Goal: Task Accomplishment & Management: Manage account settings

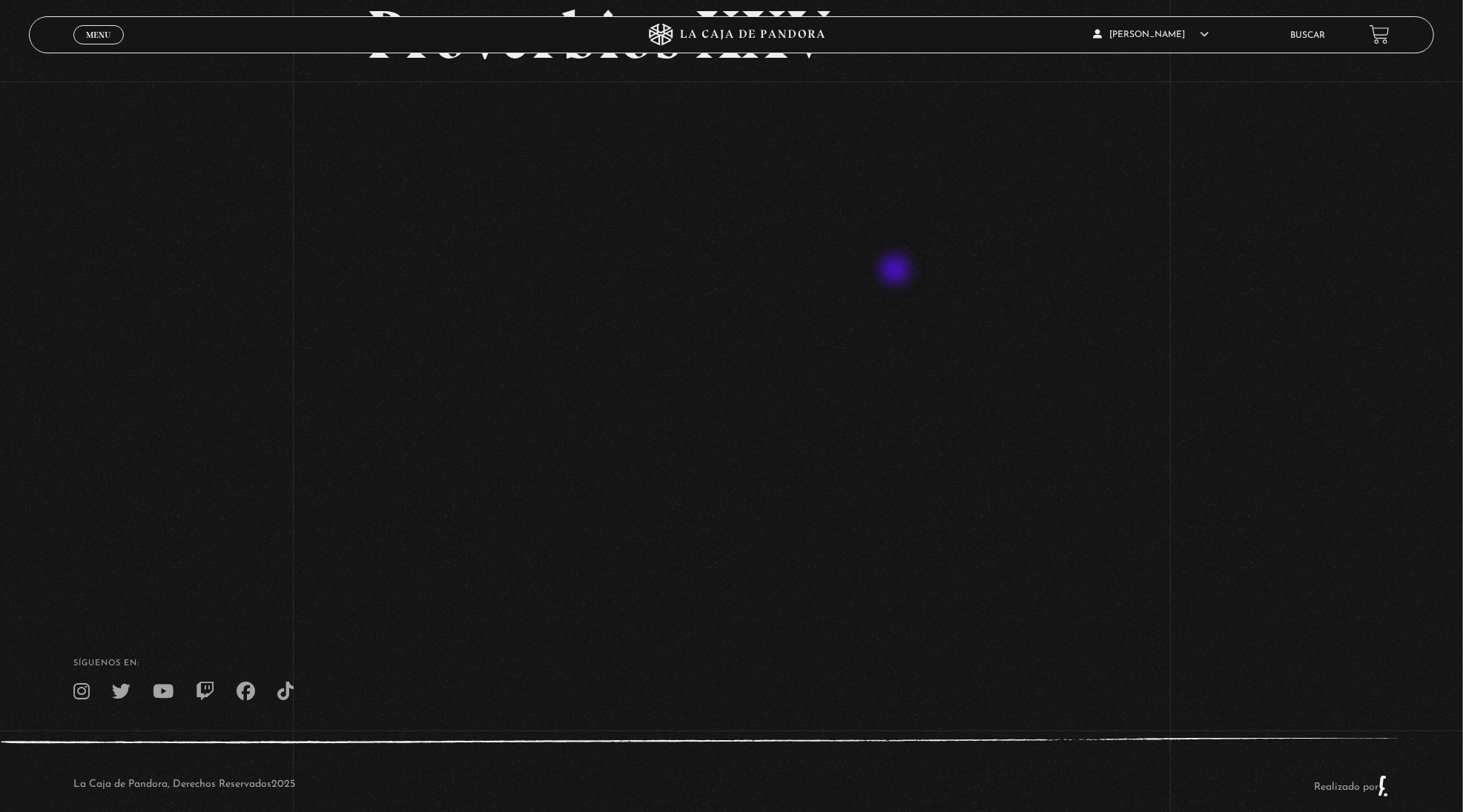
scroll to position [201, 0]
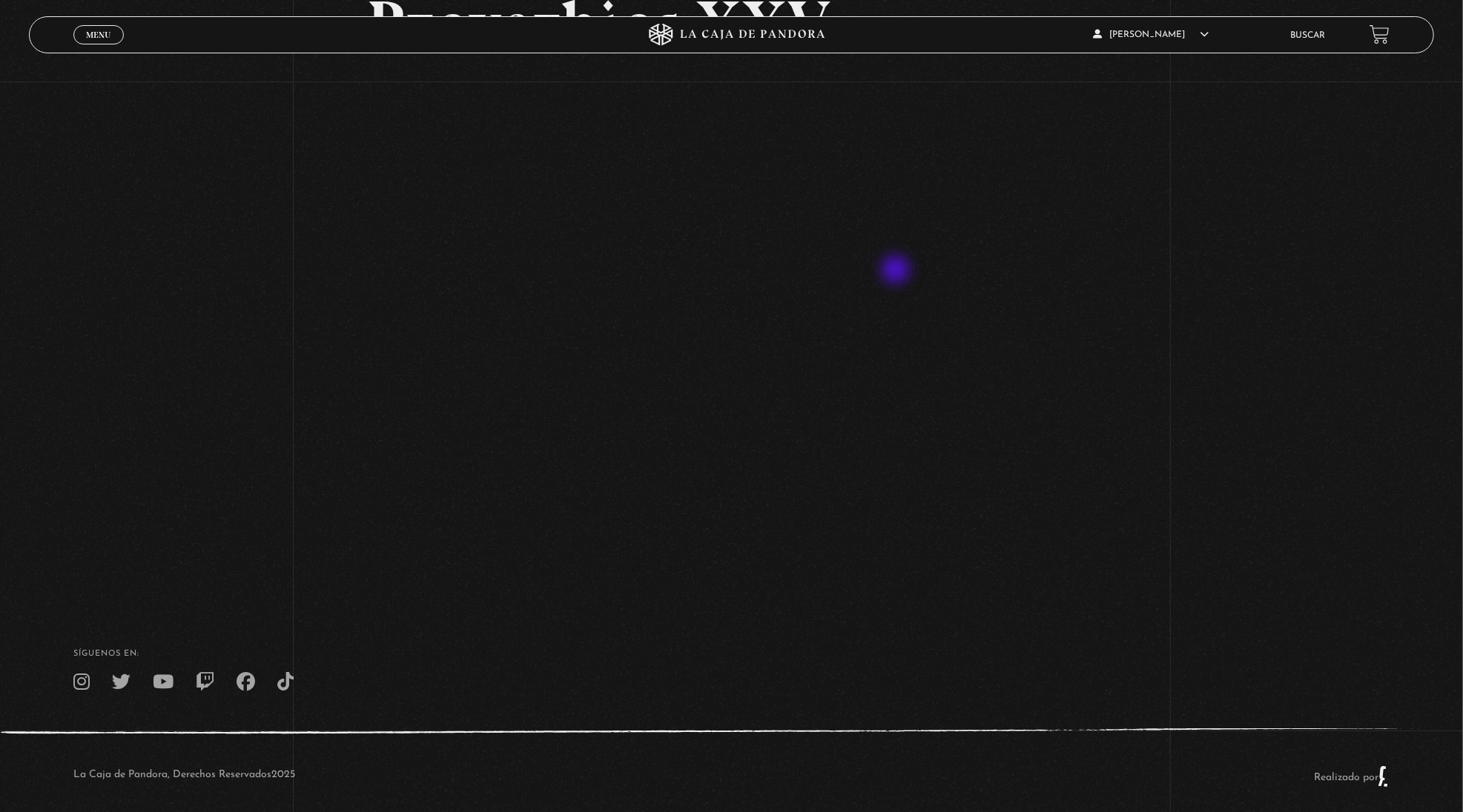
click at [899, 519] on div "Volver Octubre 2 Proverbios XXV" at bounding box center [731, 239] width 1463 height 717
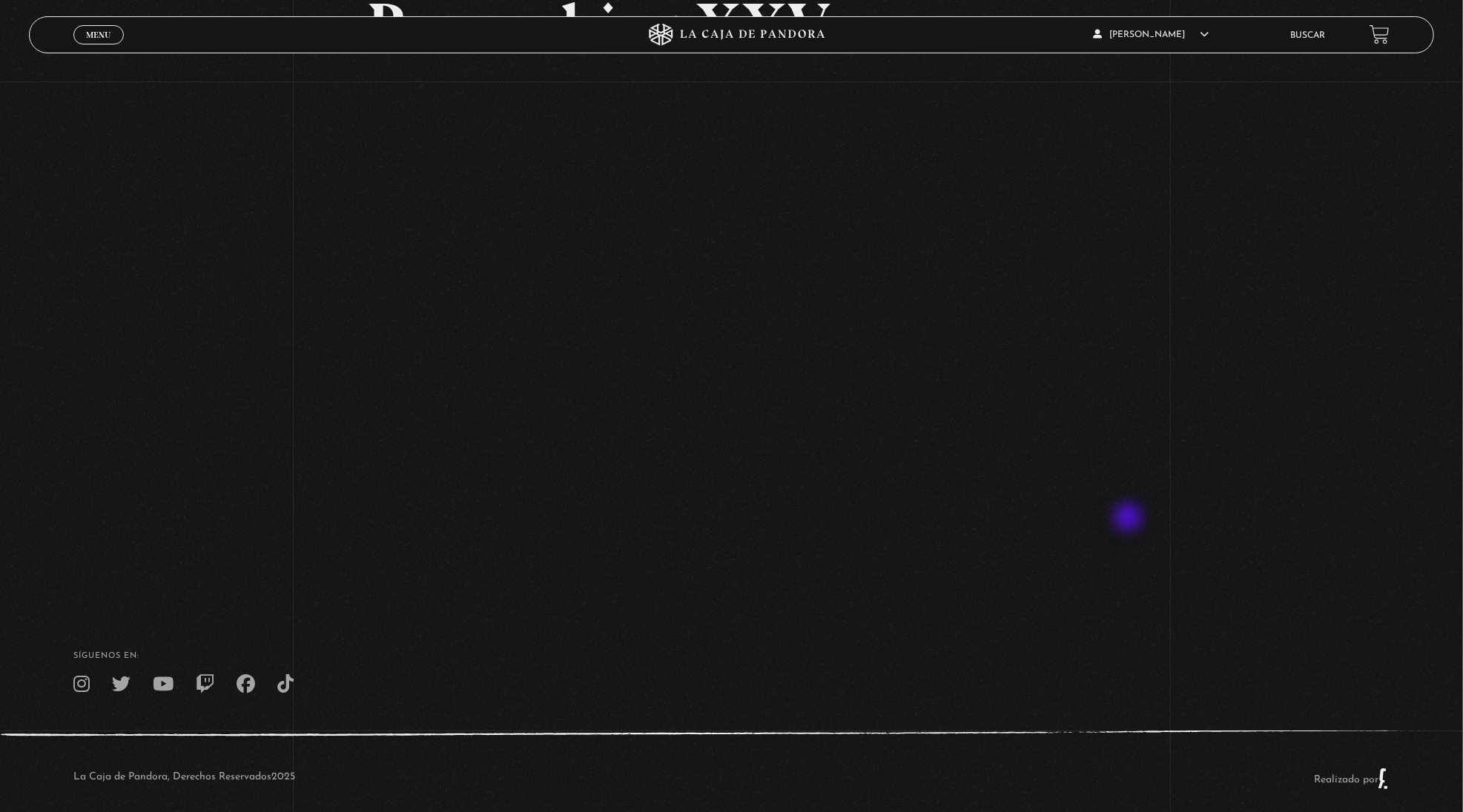
scroll to position [209, 0]
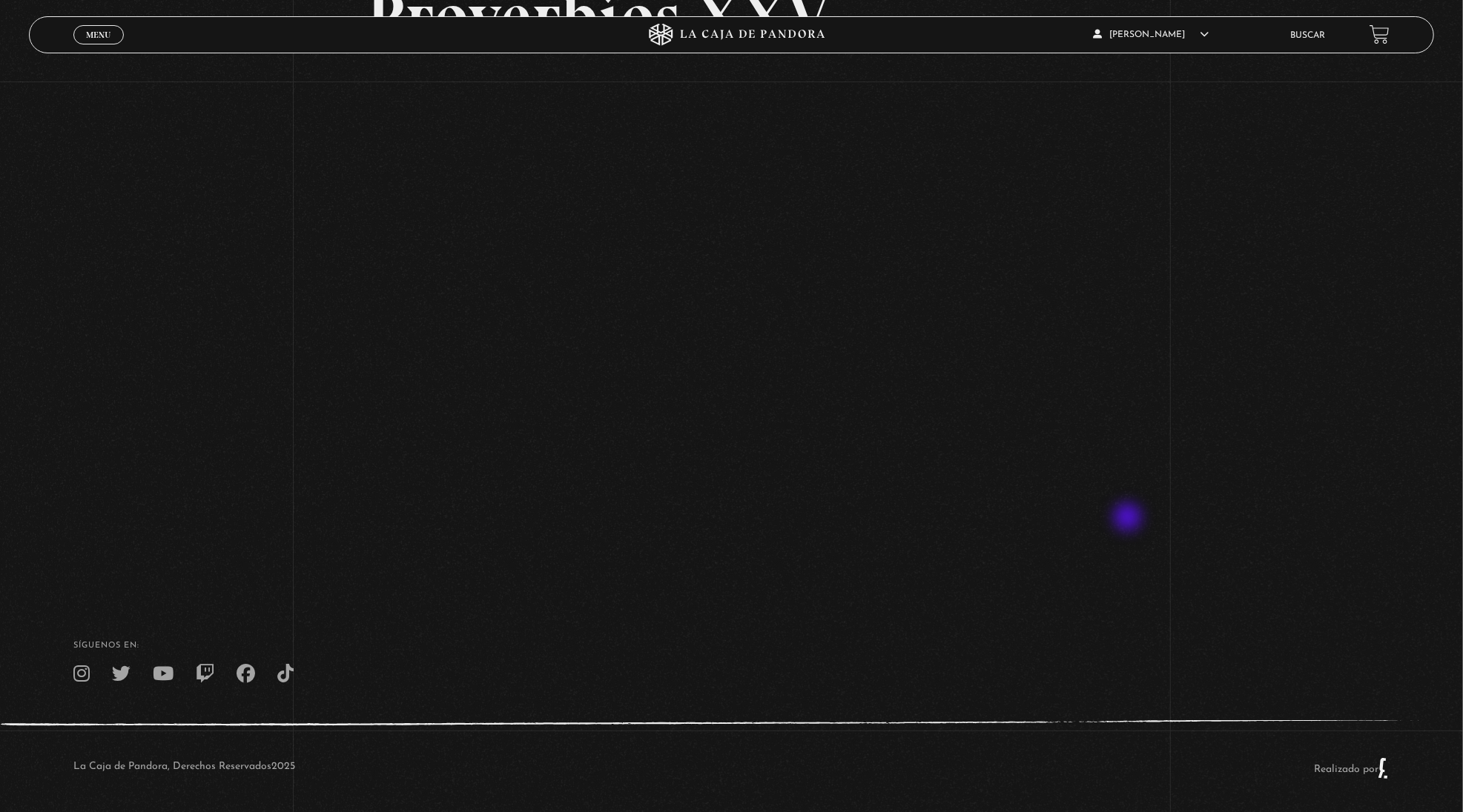
click at [899, 560] on div "Volver Octubre 2 Proverbios XXV" at bounding box center [731, 231] width 1463 height 717
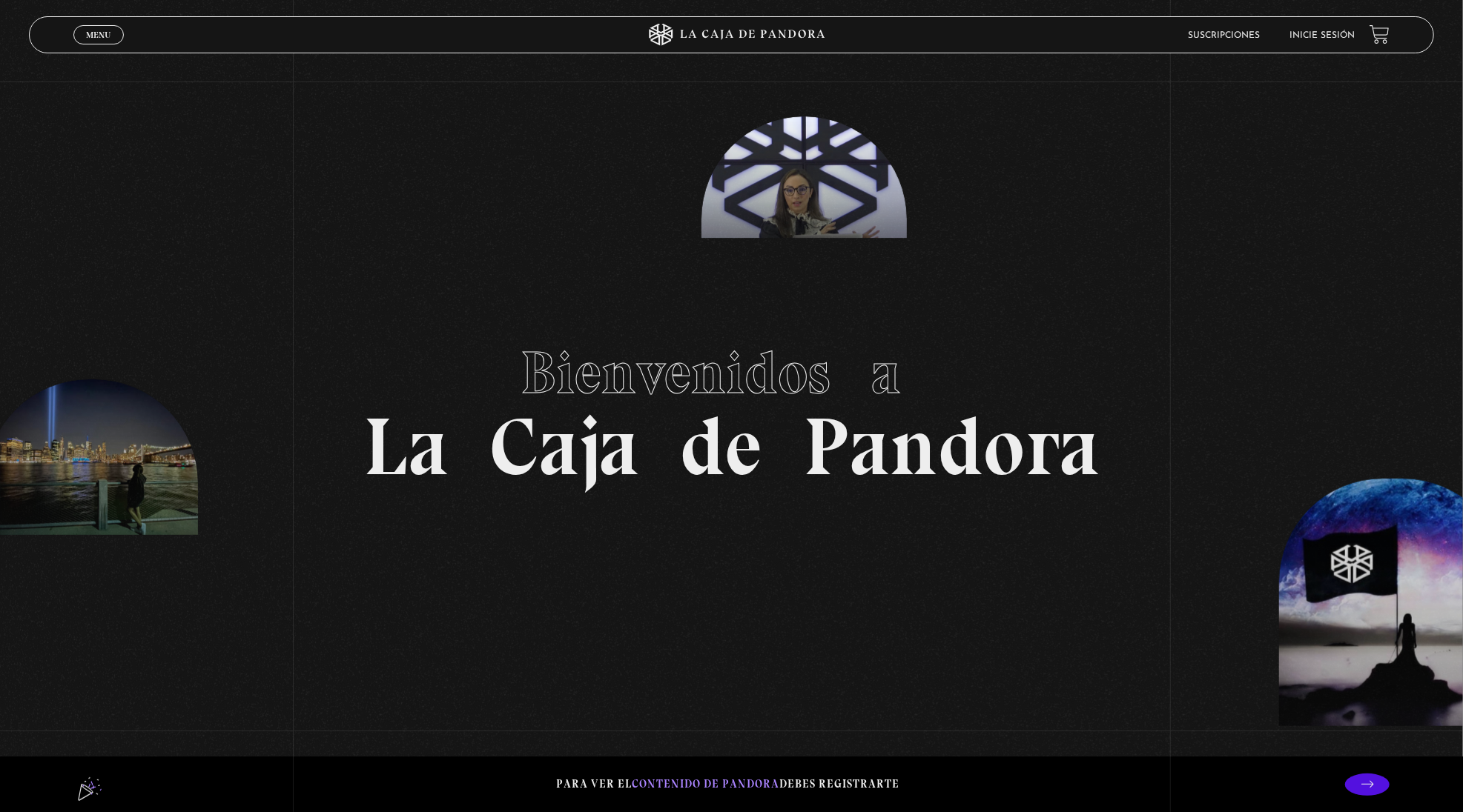
click at [1327, 39] on link "Inicie sesión" at bounding box center [1322, 36] width 65 height 9
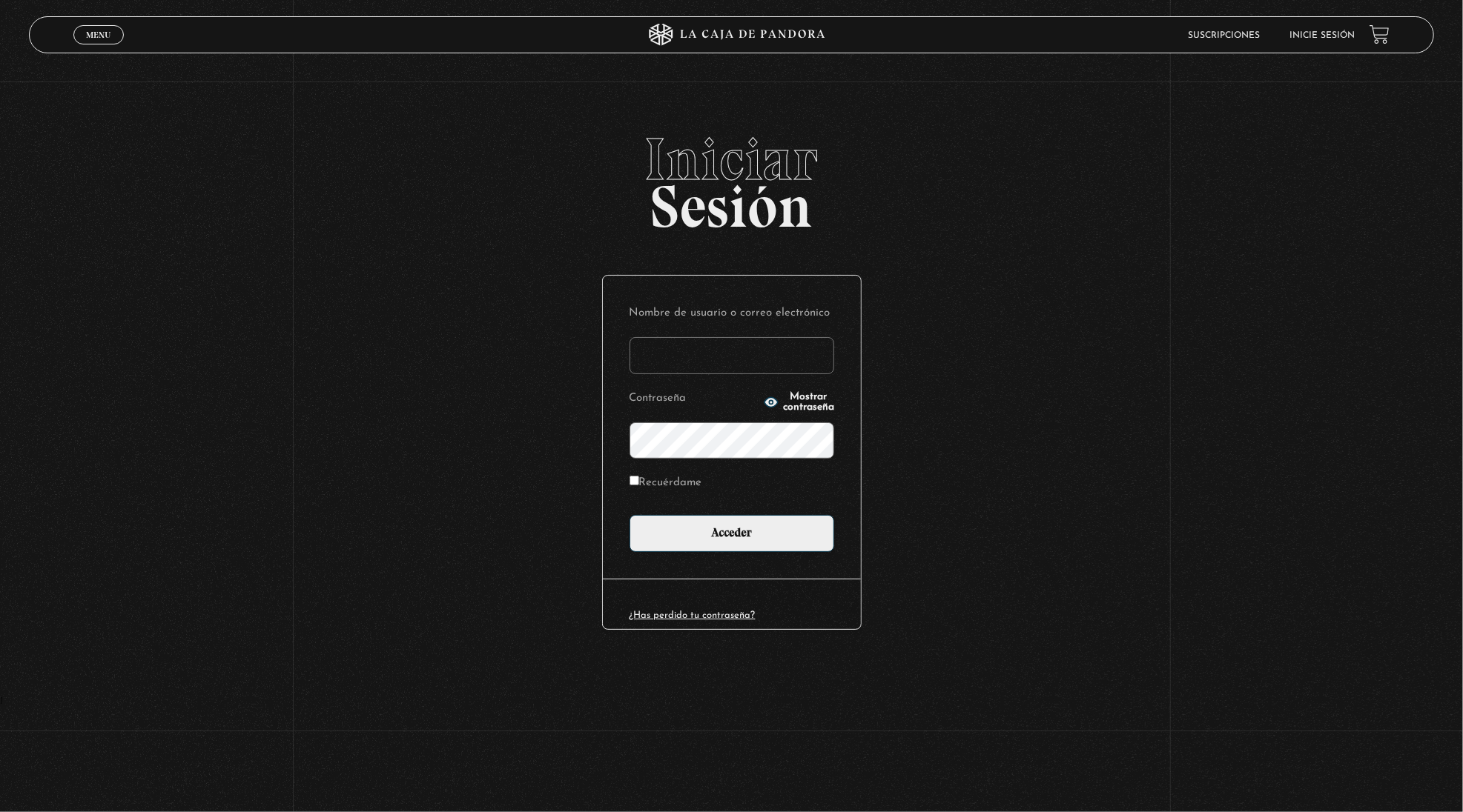
click at [704, 357] on input "Nombre de usuario o correo electrónico" at bounding box center [731, 356] width 204 height 38
type input "diuma03@yahoo.es"
click at [629, 516] on input "Acceder" at bounding box center [731, 534] width 204 height 38
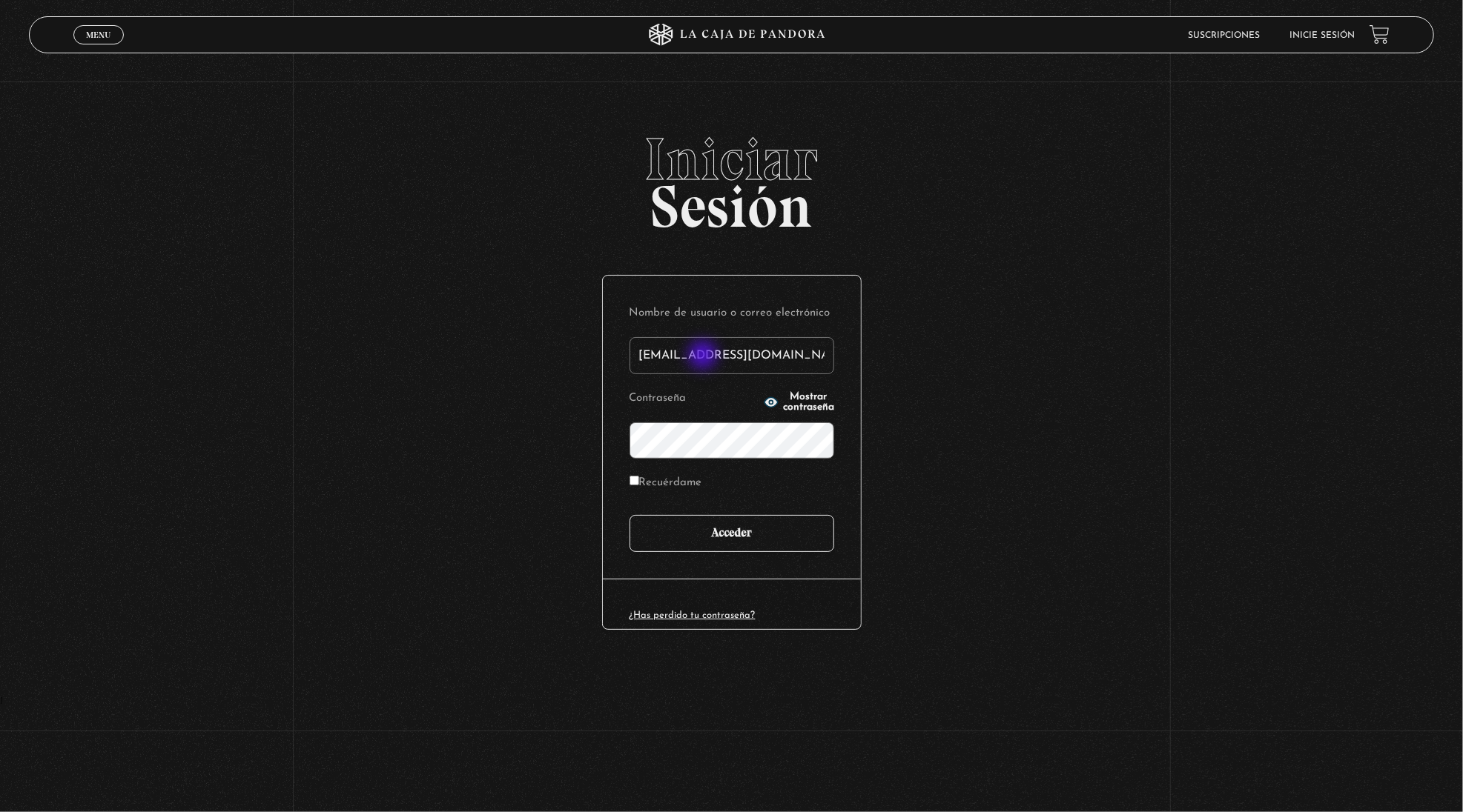
click at [684, 546] on input "Acceder" at bounding box center [731, 534] width 204 height 38
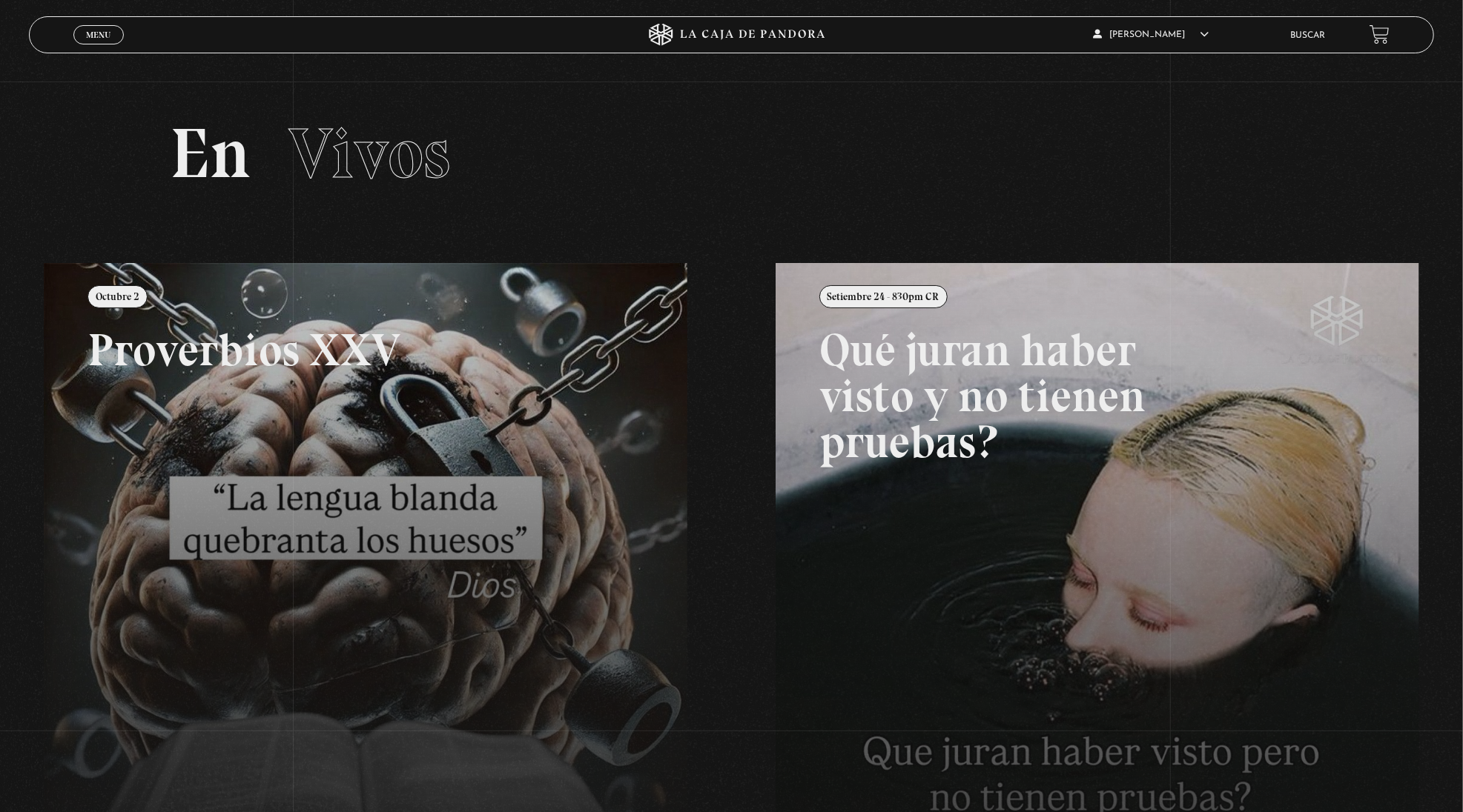
click at [343, 513] on link at bounding box center [774, 669] width 1463 height 812
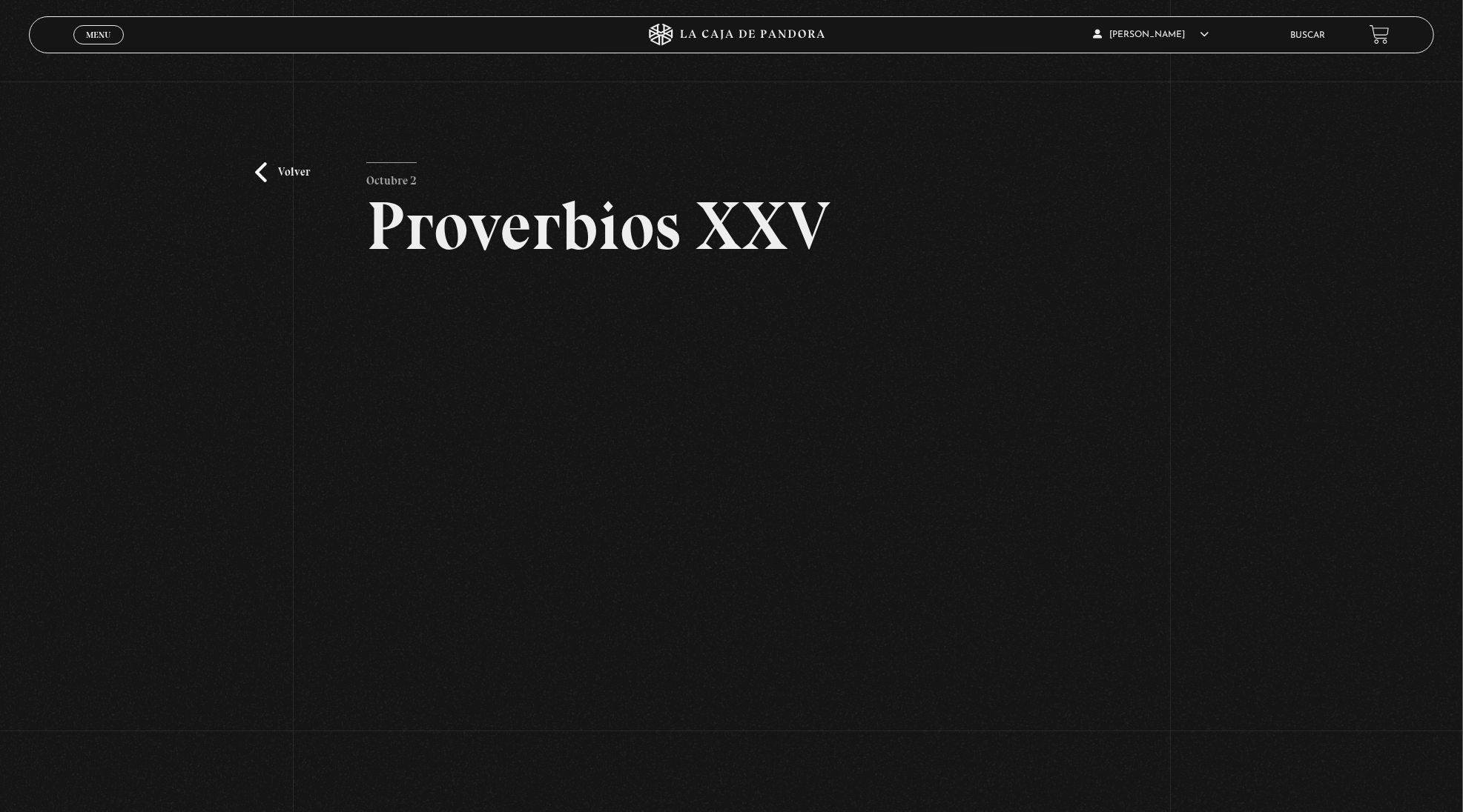
scroll to position [13, 0]
